Goal: Check status

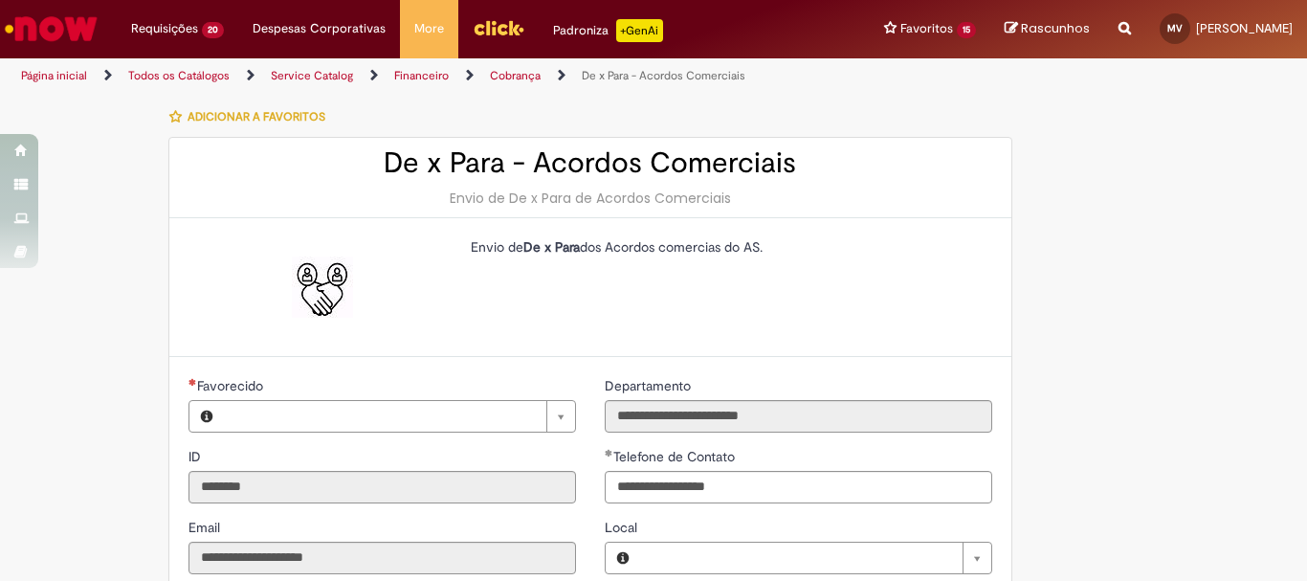
type input "**********"
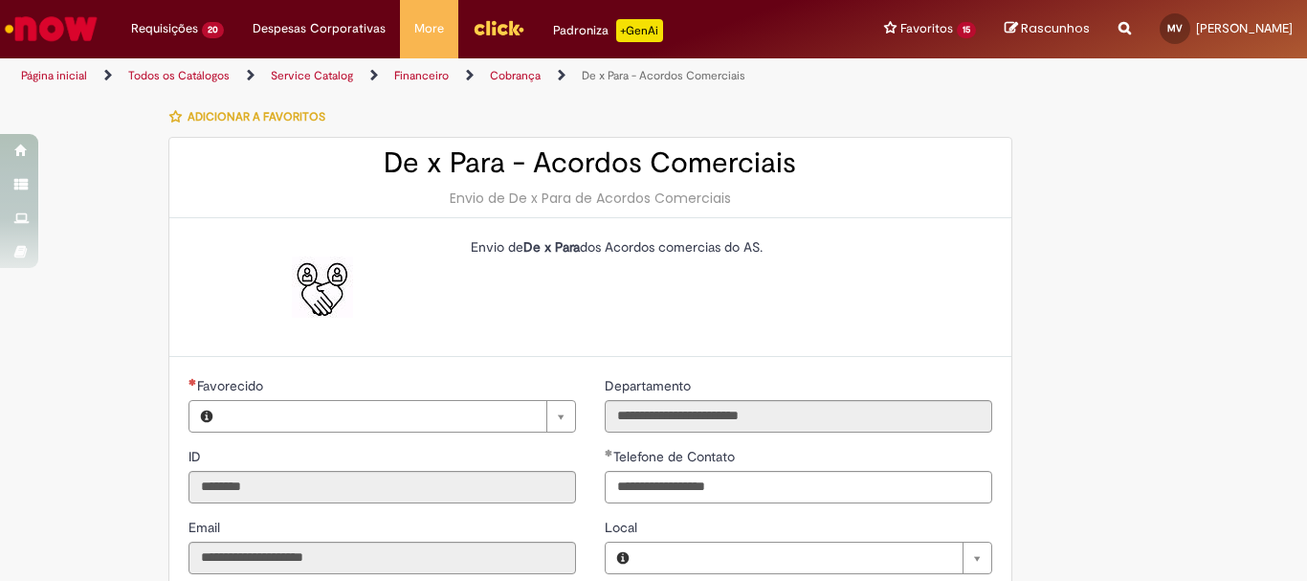
type input "**********"
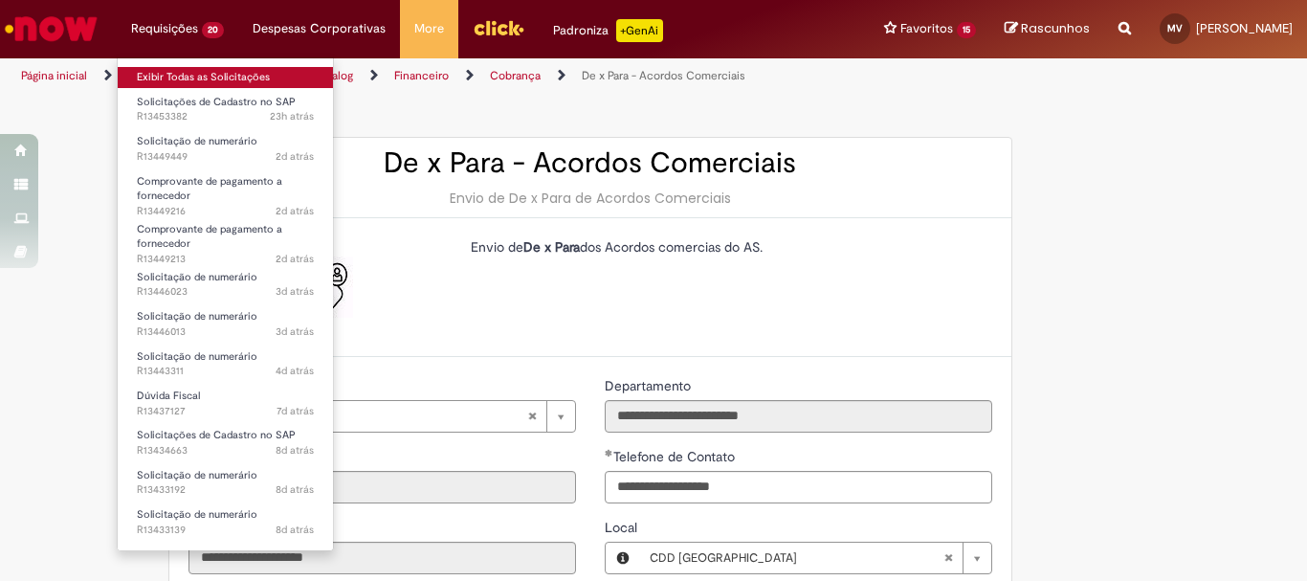
click at [175, 75] on link "Exibir Todas as Solicitações" at bounding box center [225, 77] width 215 height 21
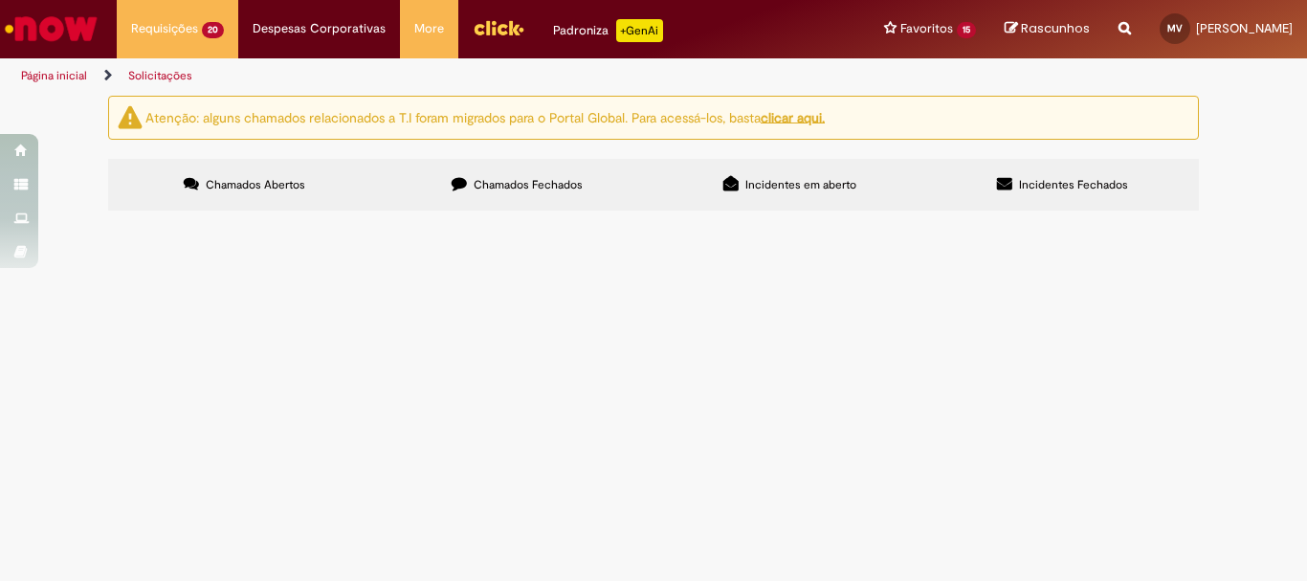
scroll to position [76, 0]
click at [0, 0] on span "Solicitações de Cadastro no SAP" at bounding box center [0, 0] width 0 height 0
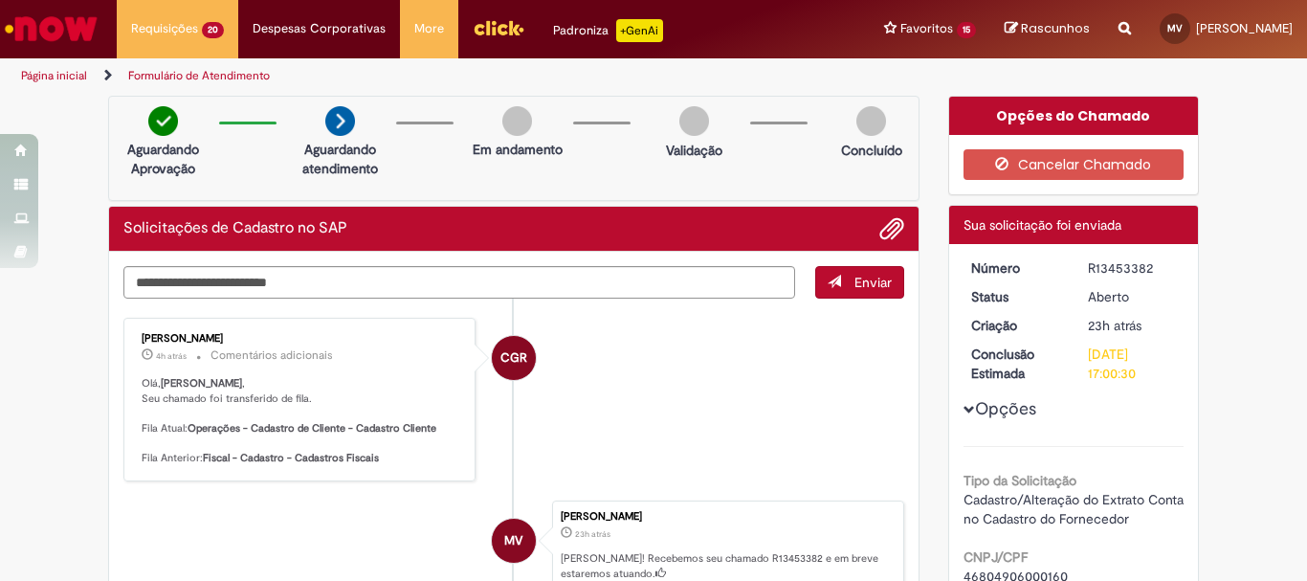
drag, startPoint x: 248, startPoint y: 334, endPoint x: 135, endPoint y: 342, distance: 113.2
click at [142, 342] on div "[PERSON_NAME]" at bounding box center [301, 338] width 319 height 11
copy div "[PERSON_NAME]"
click at [744, 381] on li "CGR [PERSON_NAME] 4h atrás 4 horas atrás Comentários adicionais [PERSON_NAME] ,…" at bounding box center [513, 400] width 781 height 164
drag, startPoint x: 1141, startPoint y: 264, endPoint x: 1064, endPoint y: 270, distance: 77.7
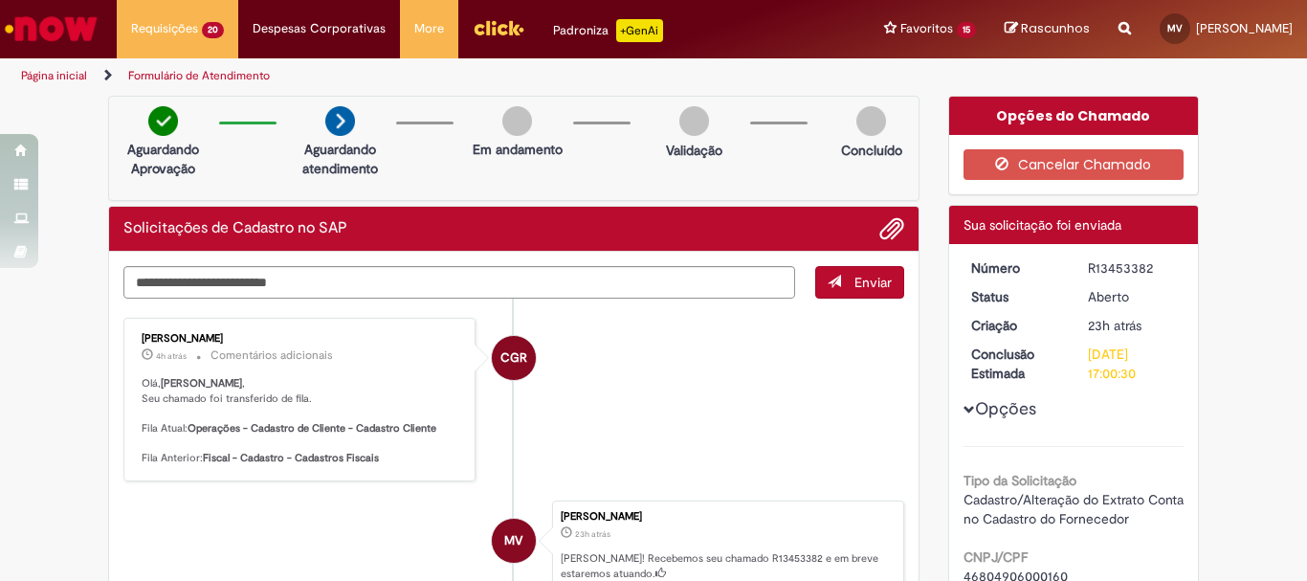
click at [1064, 258] on dl "Número R13453382 Status [GEOGRAPHIC_DATA] Criação 23h atrás 23 horas atrás Conc…" at bounding box center [1074, 258] width 235 height 0
copy dl "Número R13453382"
